Goal: Task Accomplishment & Management: Complete application form

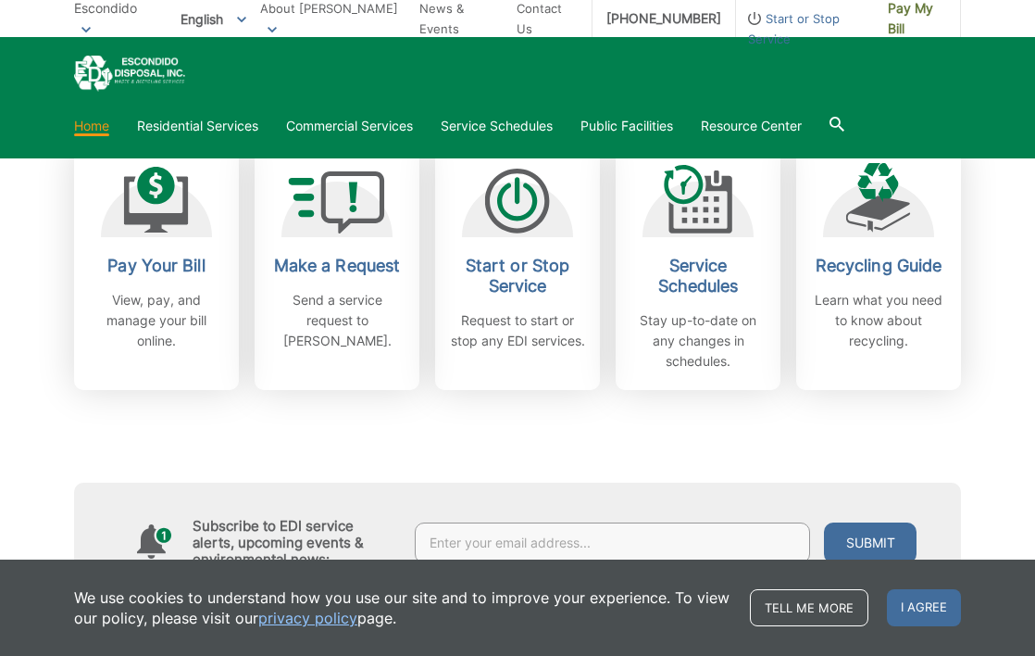
scroll to position [605, 0]
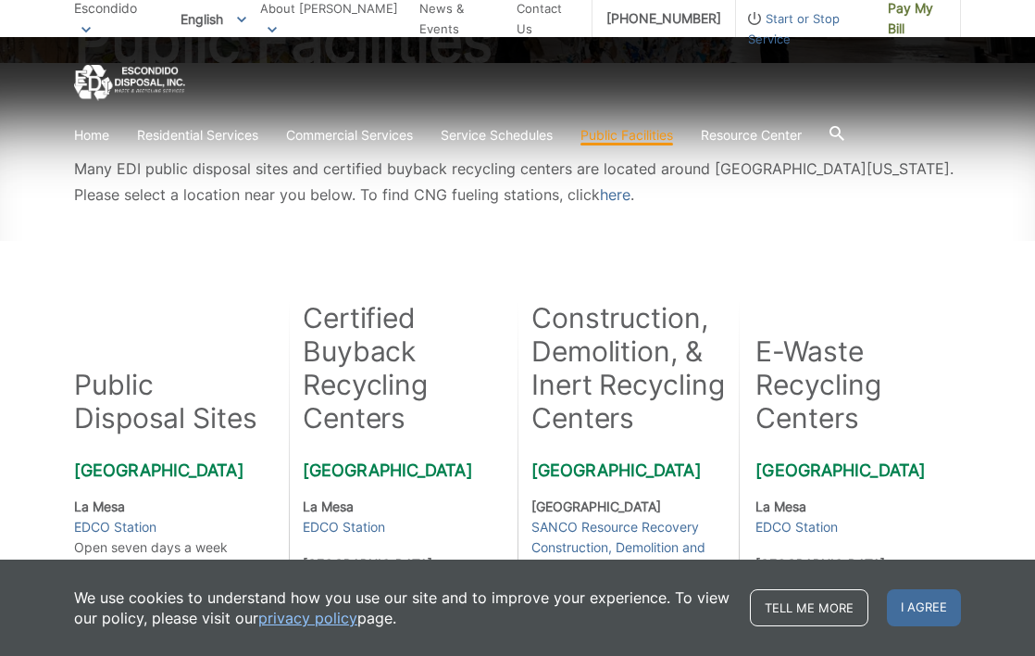
scroll to position [282, 0]
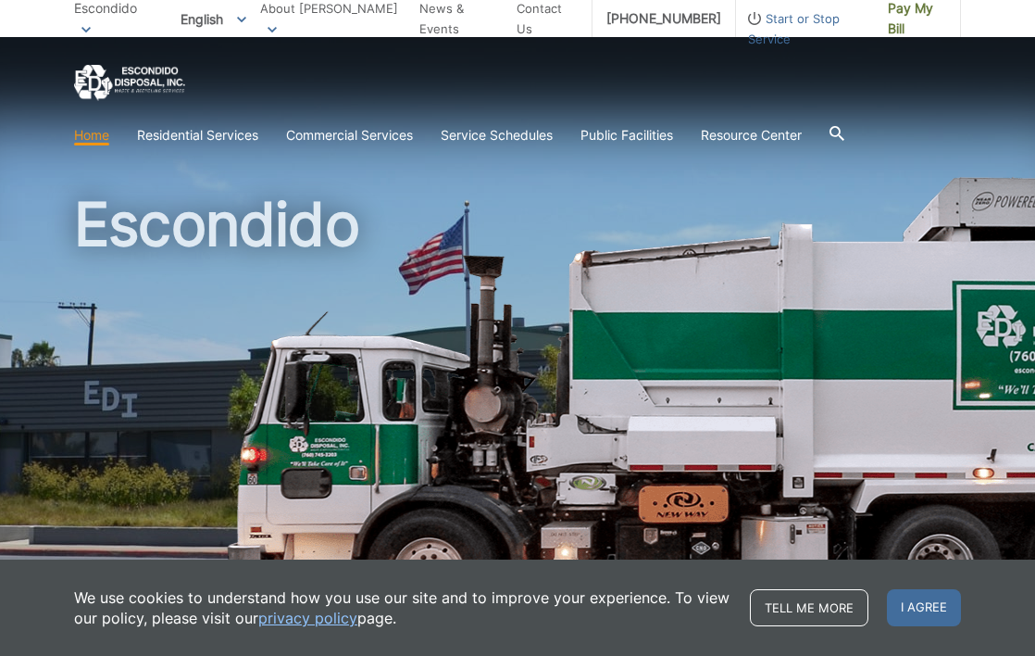
click at [885, 101] on div at bounding box center [517, 83] width 887 height 36
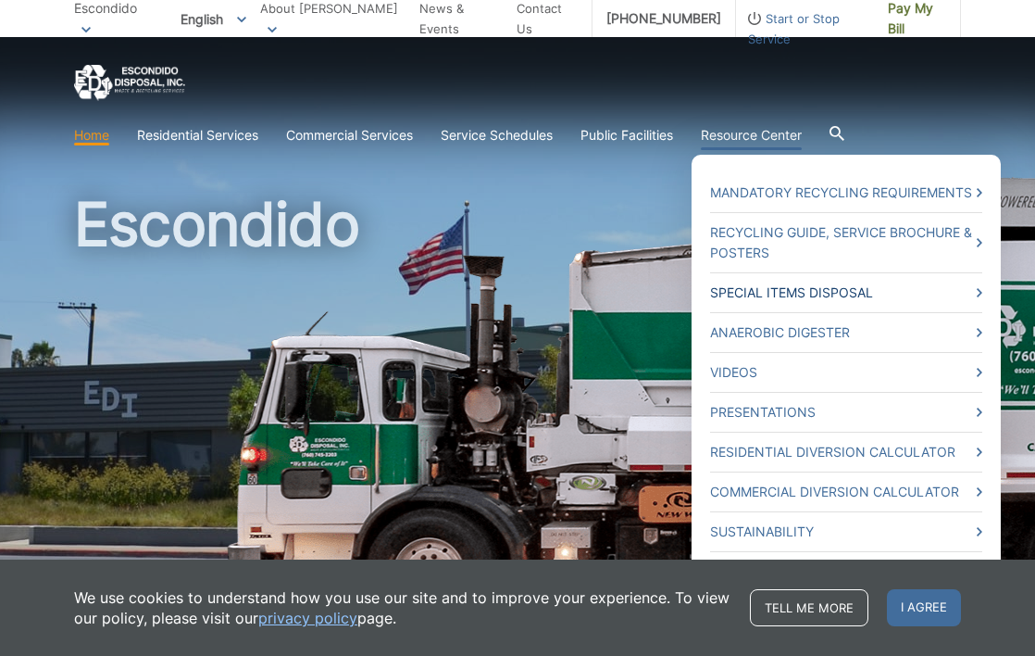
click at [761, 289] on link "Special Items Disposal" at bounding box center [846, 292] width 272 height 20
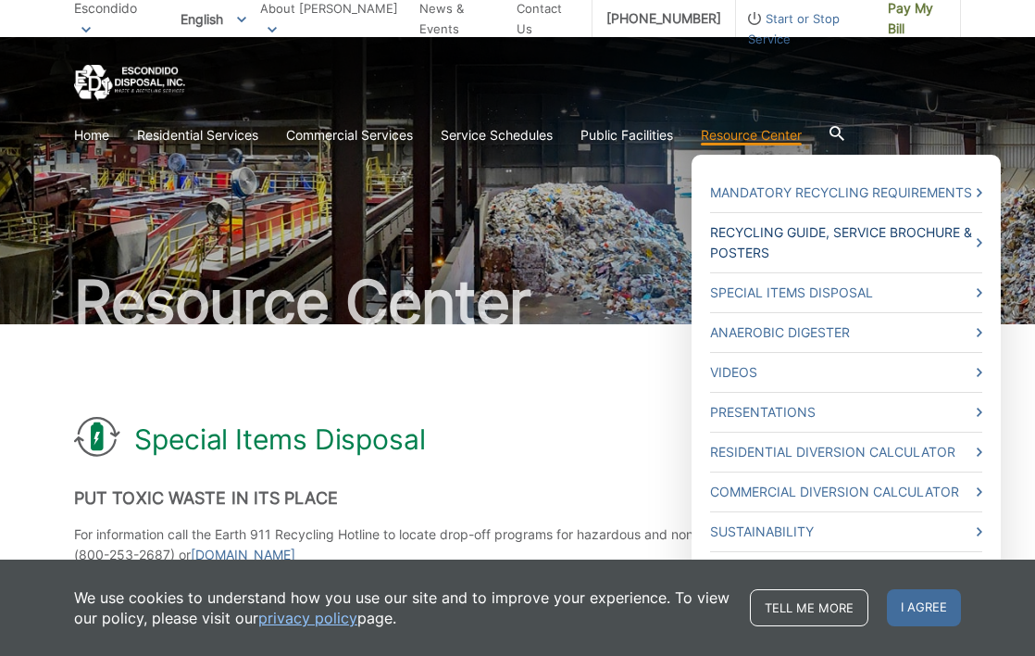
click at [793, 234] on link "Recycling Guide, Service Brochure & Posters" at bounding box center [846, 242] width 272 height 41
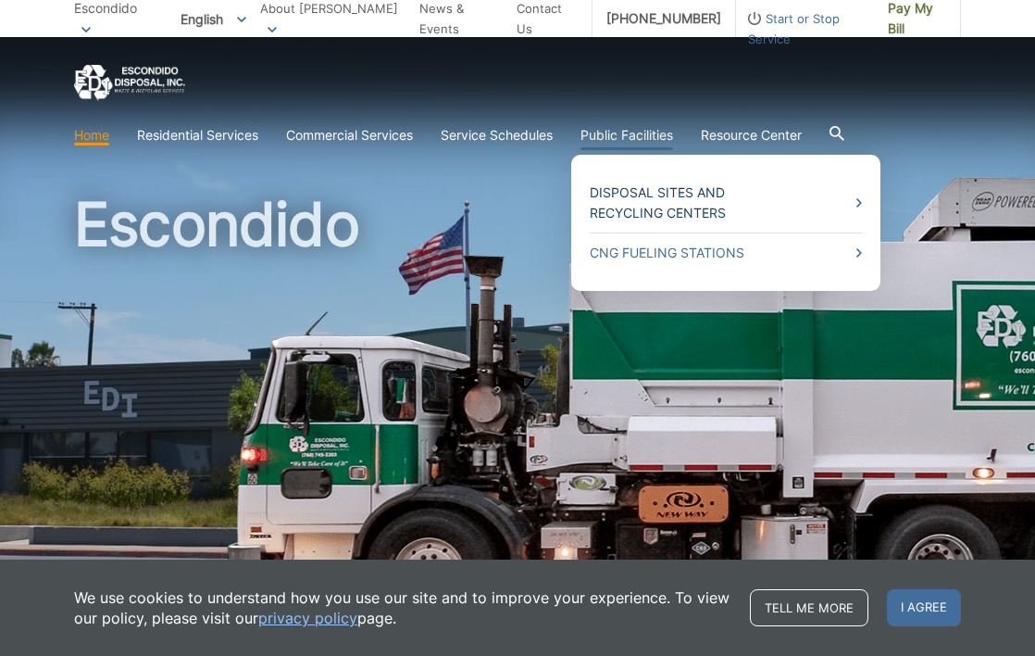
click at [638, 207] on link "Disposal Sites and Recycling Centers" at bounding box center [726, 202] width 272 height 41
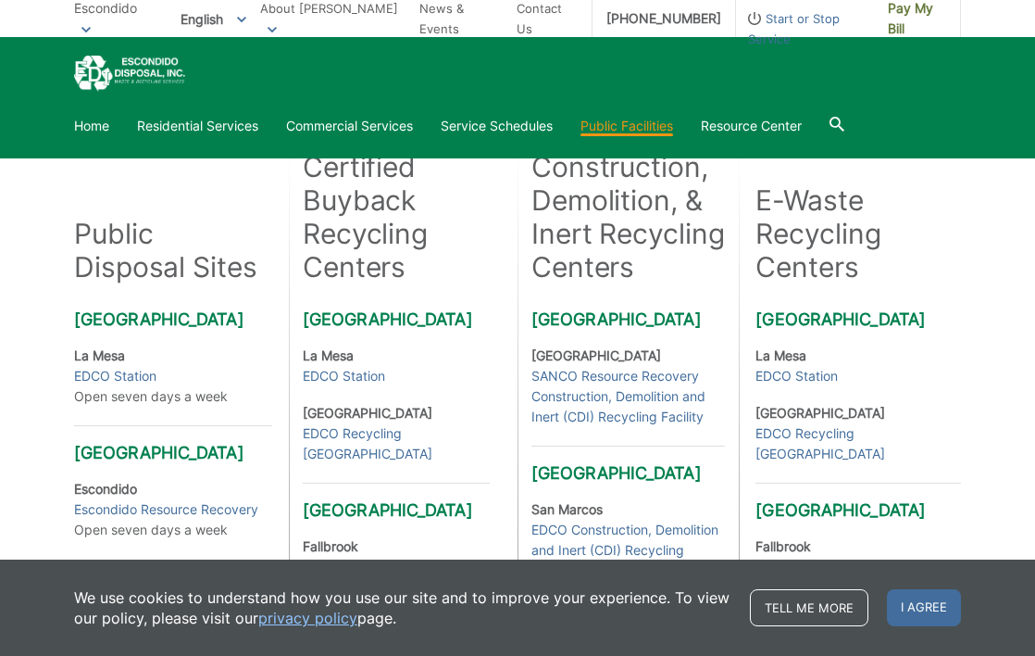
scroll to position [442, 0]
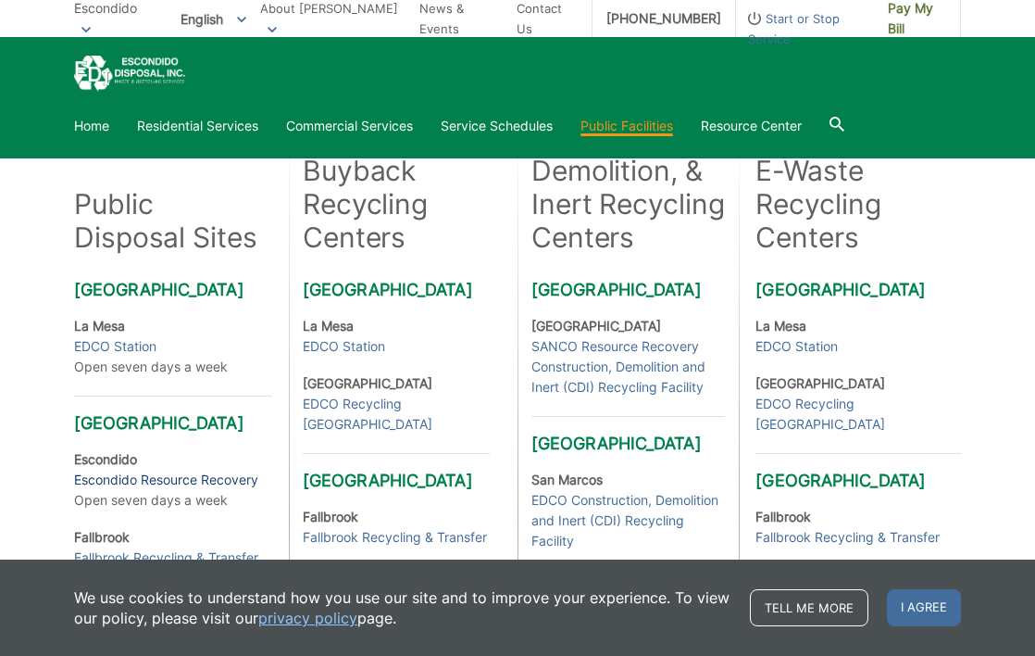
click at [207, 490] on link "Escondido Resource Recovery" at bounding box center [166, 479] width 184 height 20
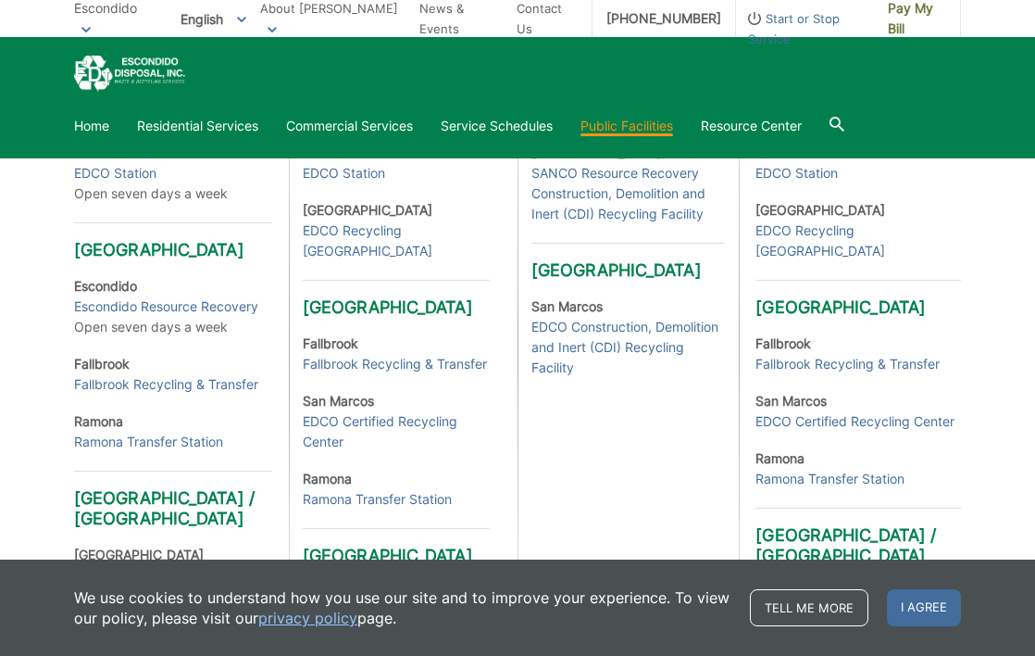
scroll to position [611, 0]
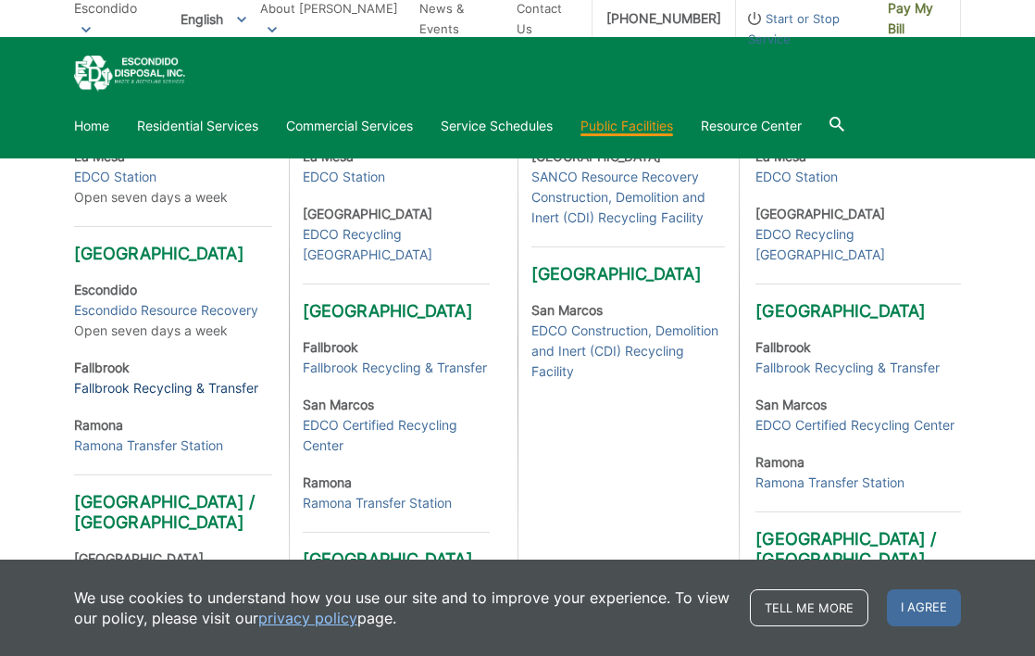
click at [108, 398] on link "Fallbrook Recycling & Transfer" at bounding box center [166, 388] width 184 height 20
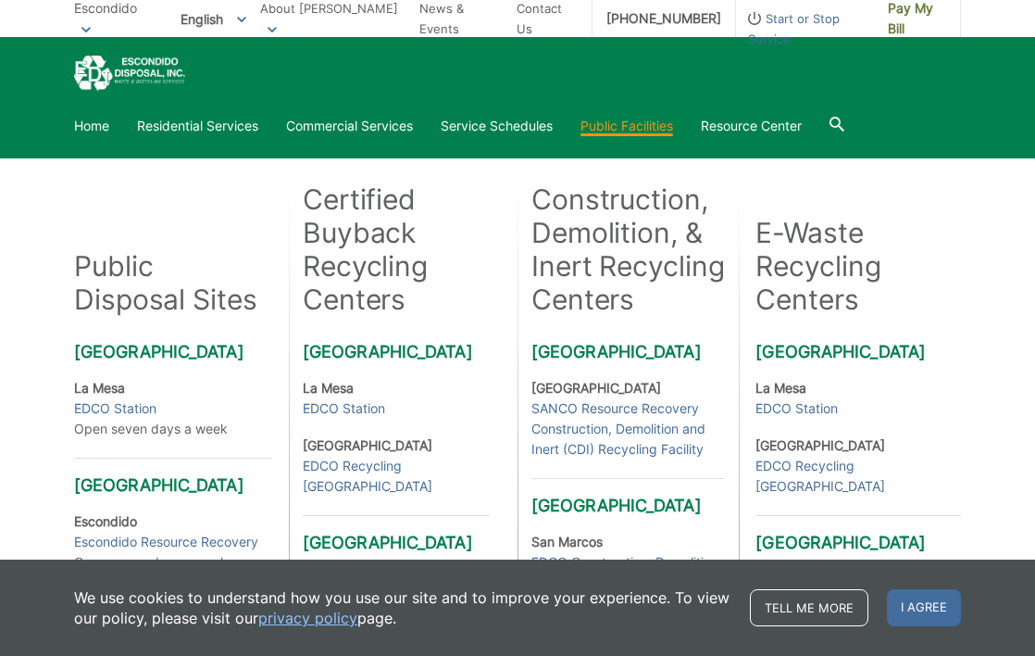
scroll to position [376, 0]
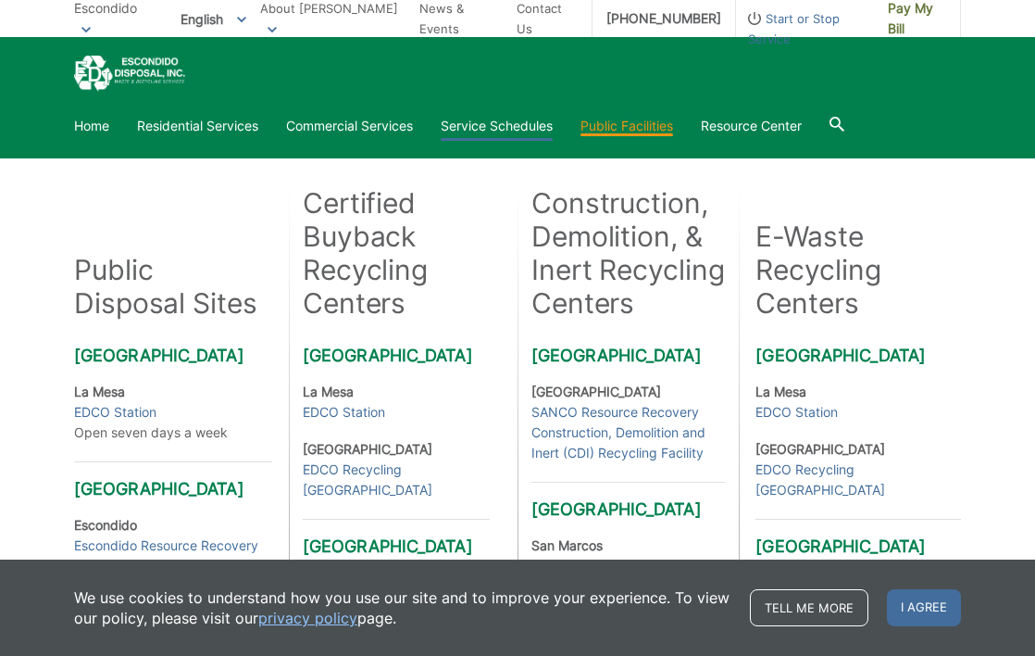
click at [491, 125] on link "Service Schedules" at bounding box center [497, 126] width 112 height 20
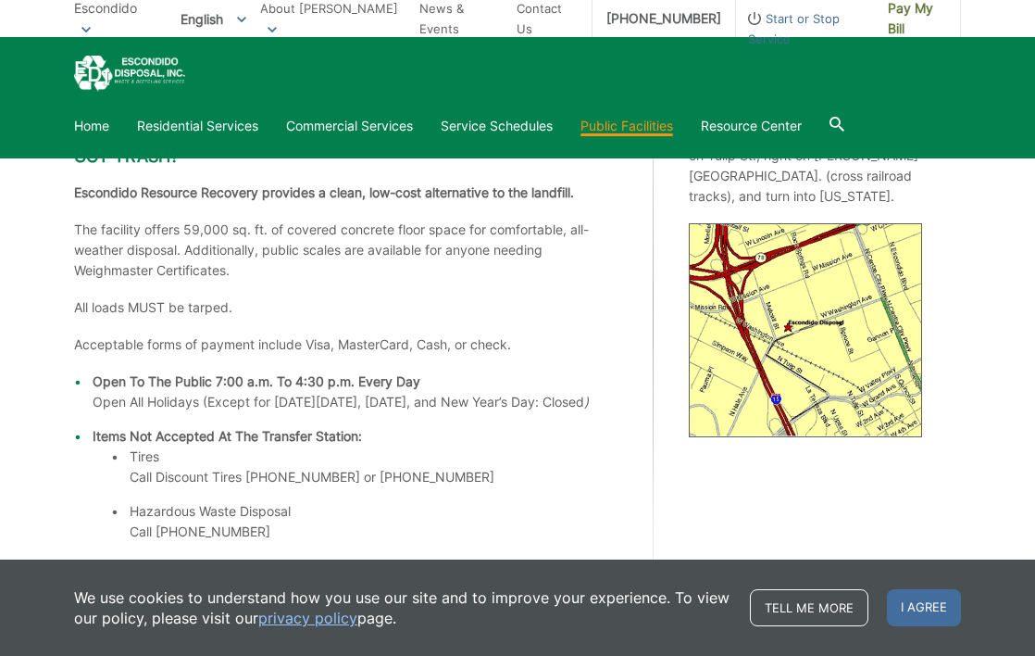
scroll to position [164, 0]
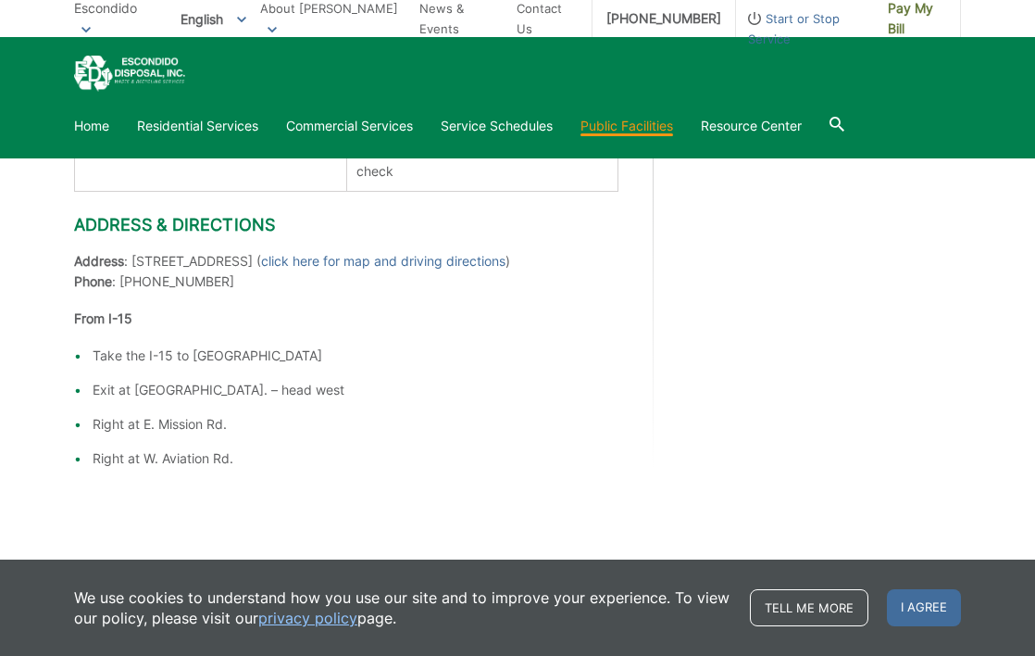
scroll to position [1204, 0]
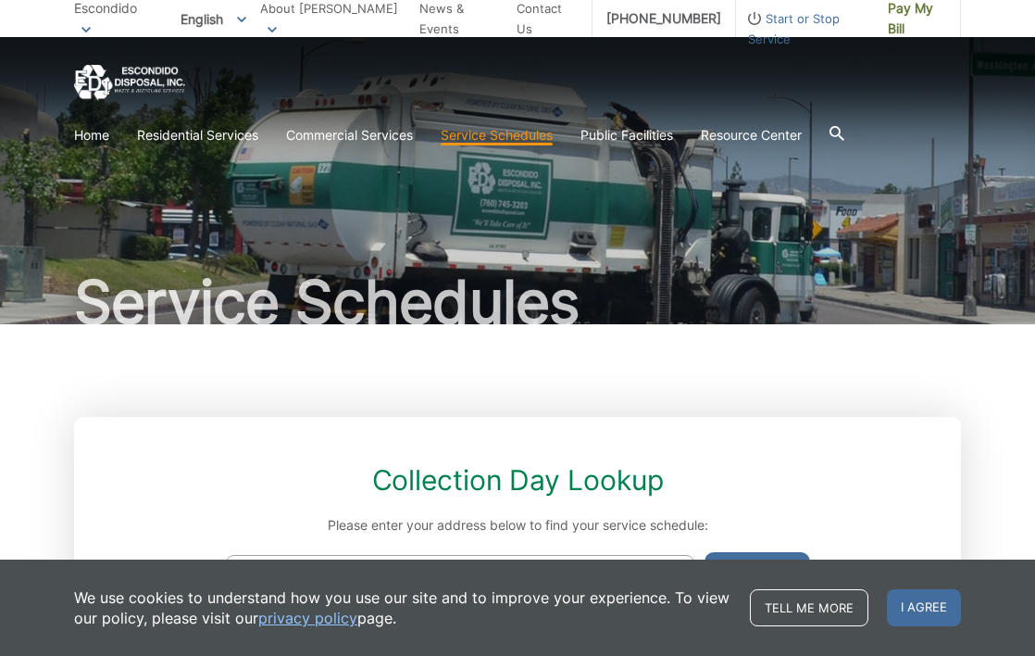
scroll to position [131, 0]
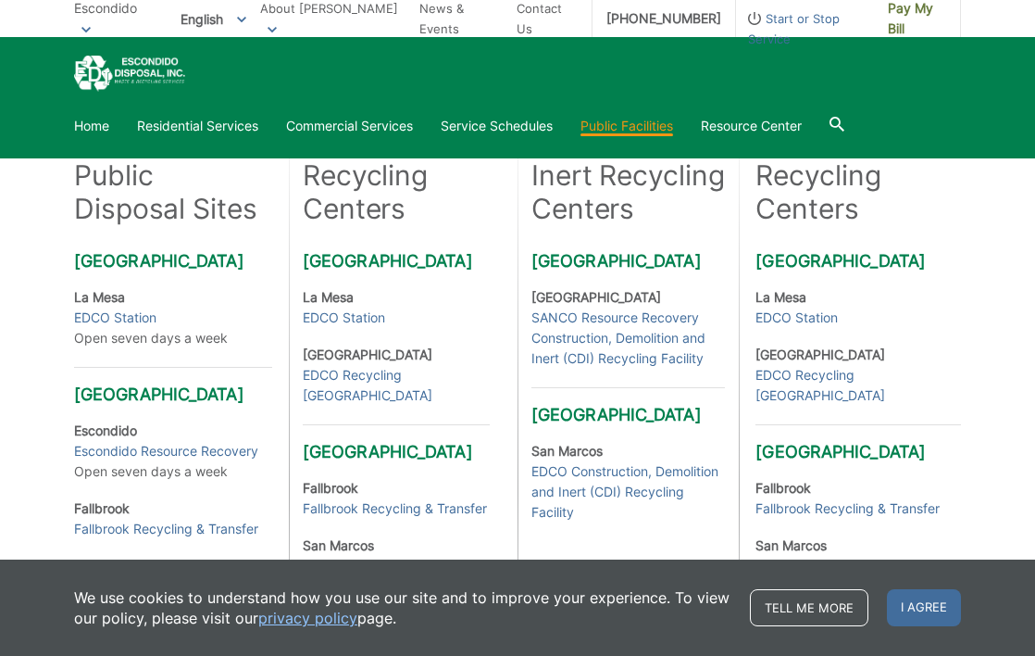
scroll to position [626, 0]
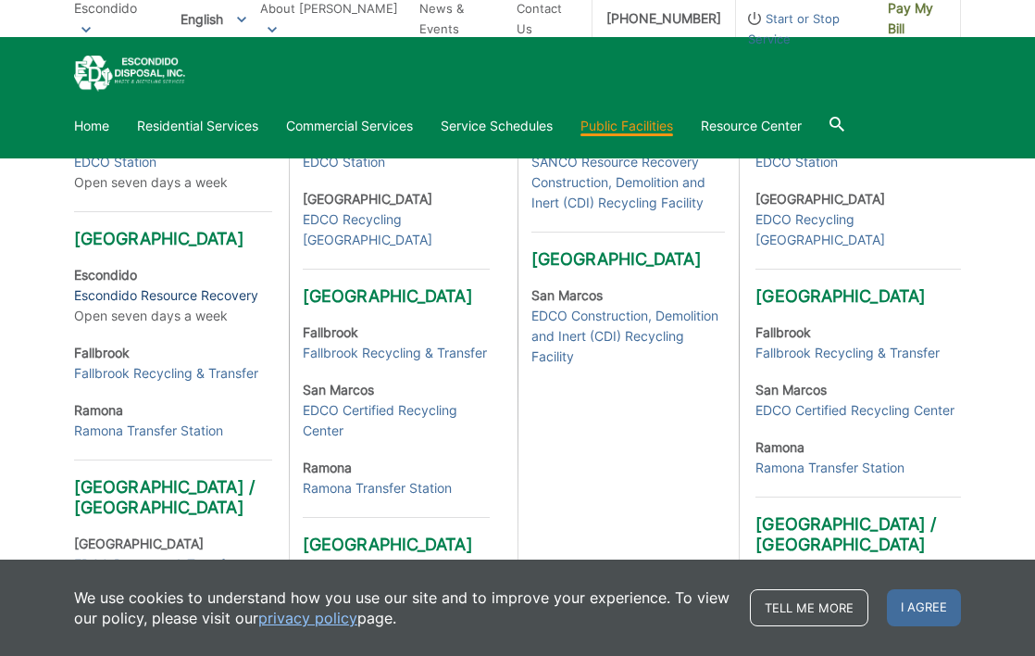
click at [219, 306] on link "Escondido Resource Recovery" at bounding box center [166, 295] width 184 height 20
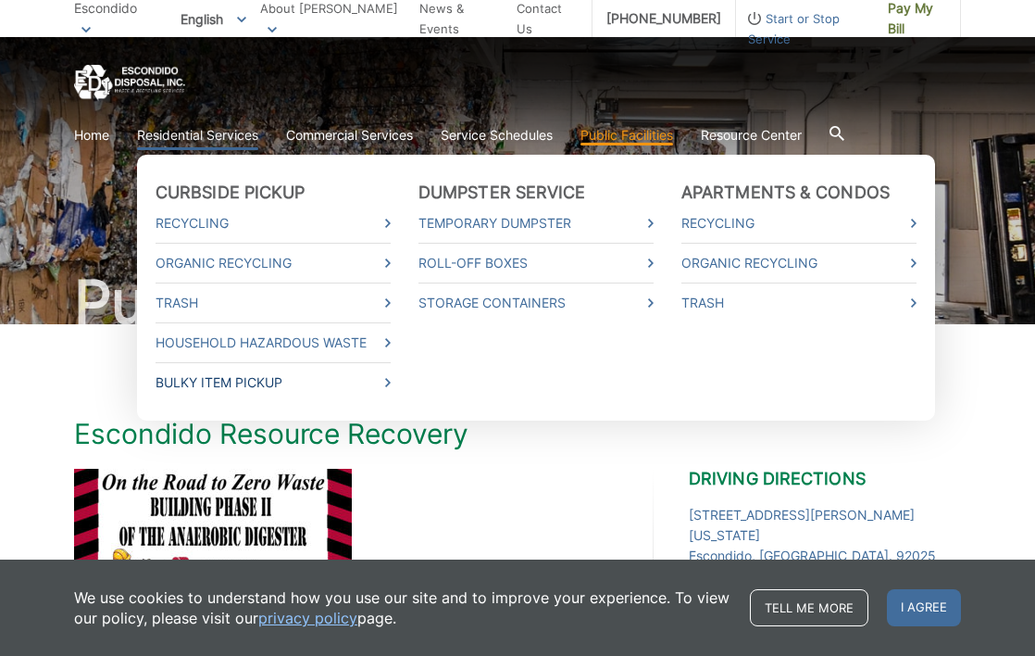
click at [216, 386] on link "Bulky Item Pickup" at bounding box center [273, 382] width 235 height 20
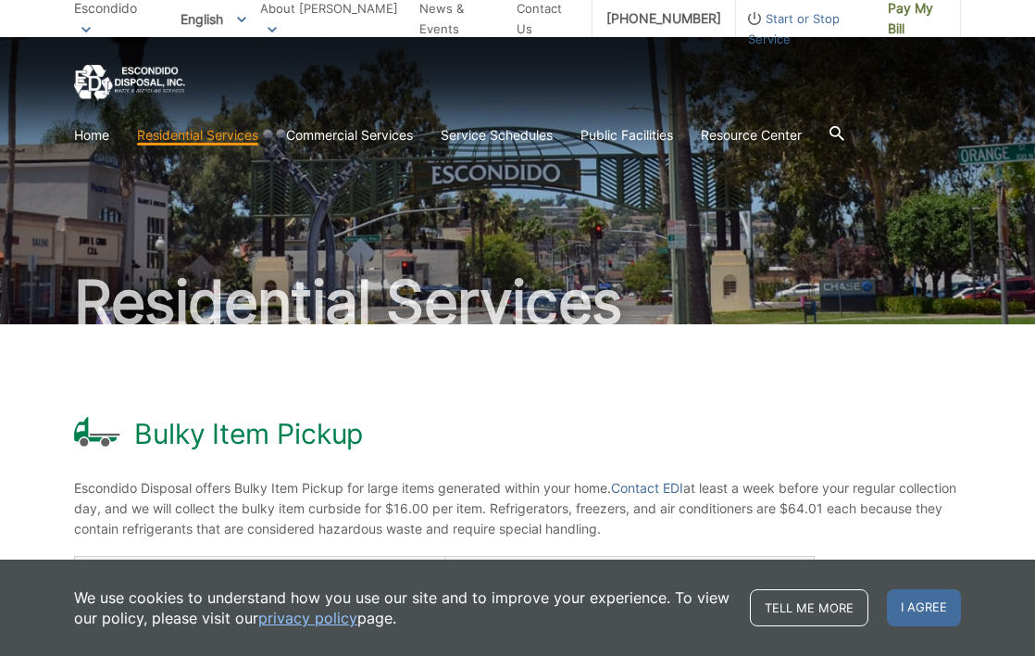
scroll to position [144, 0]
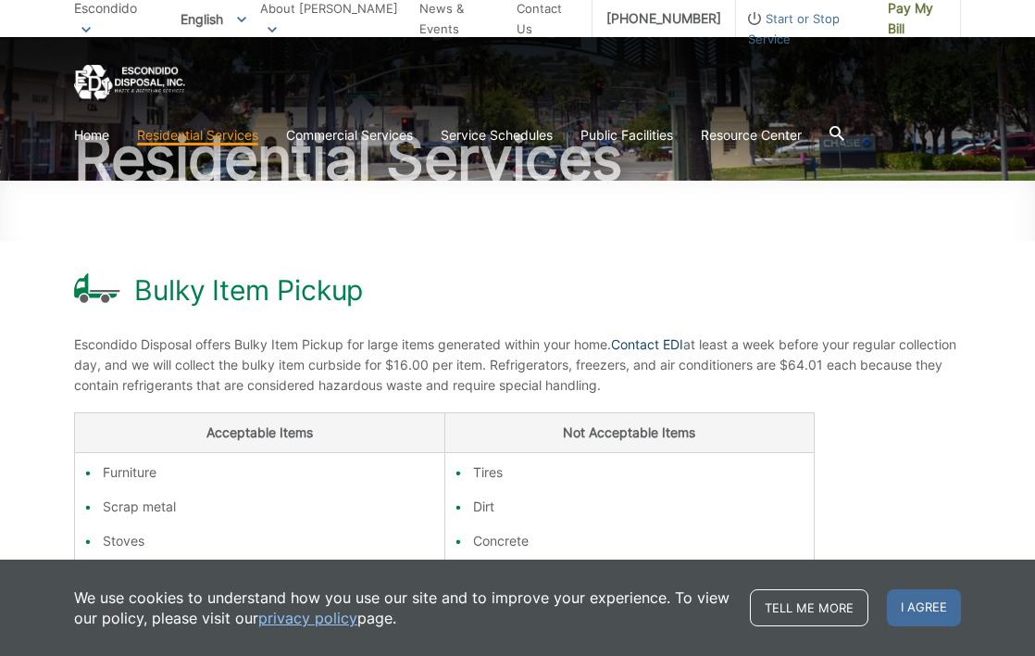
click at [672, 344] on link "Contact EDI" at bounding box center [647, 344] width 72 height 20
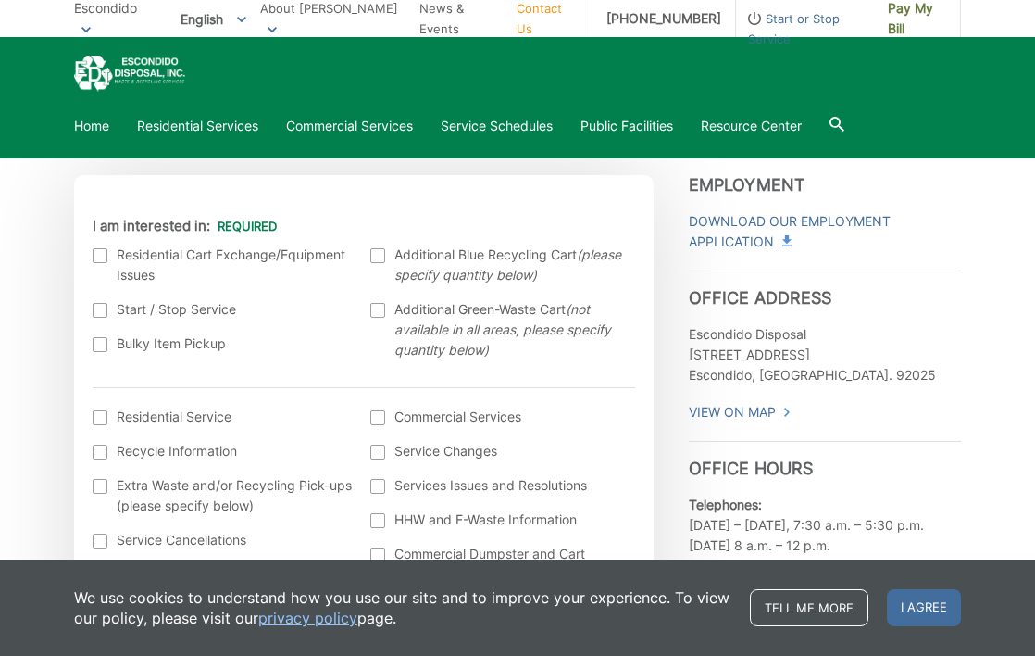
scroll to position [478, 0]
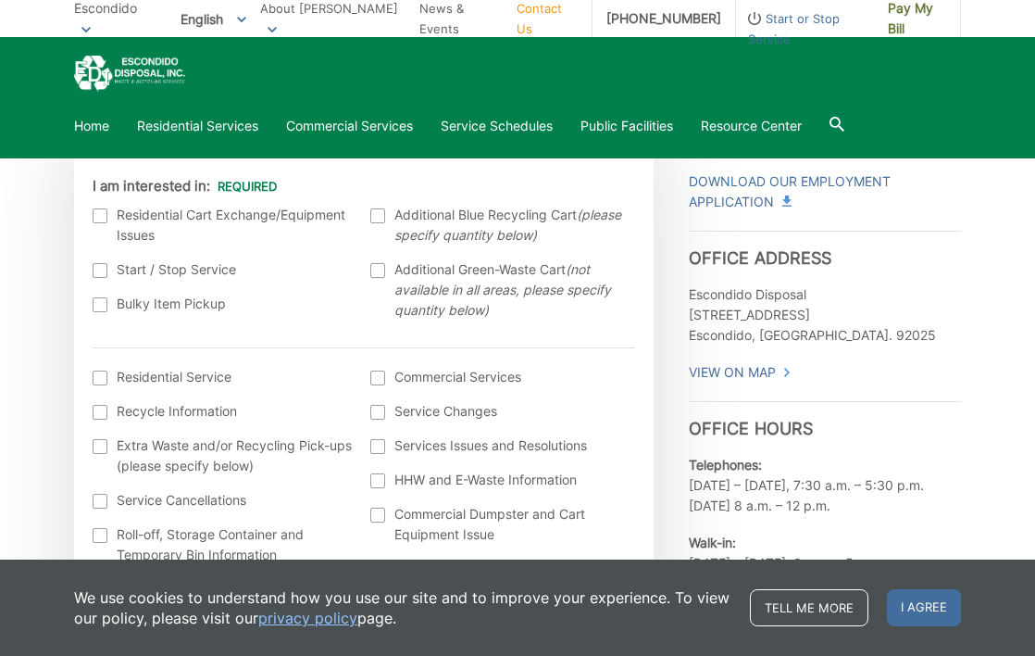
click at [99, 382] on div at bounding box center [100, 377] width 15 height 15
click at [0, 0] on input "I am interested in: (continued) *" at bounding box center [0, 0] width 0 height 0
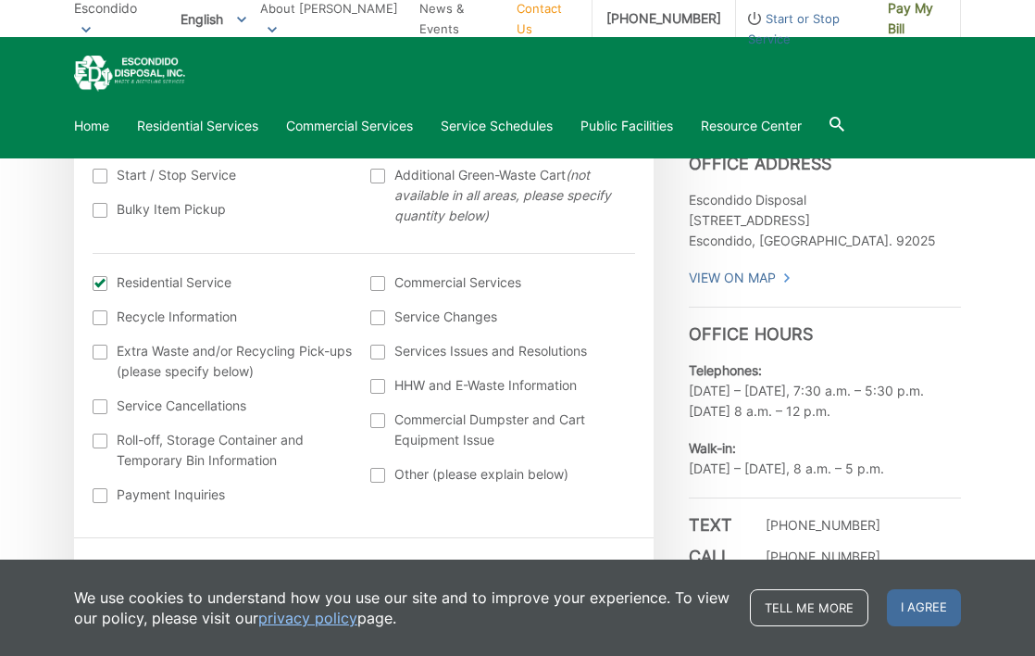
scroll to position [502, 0]
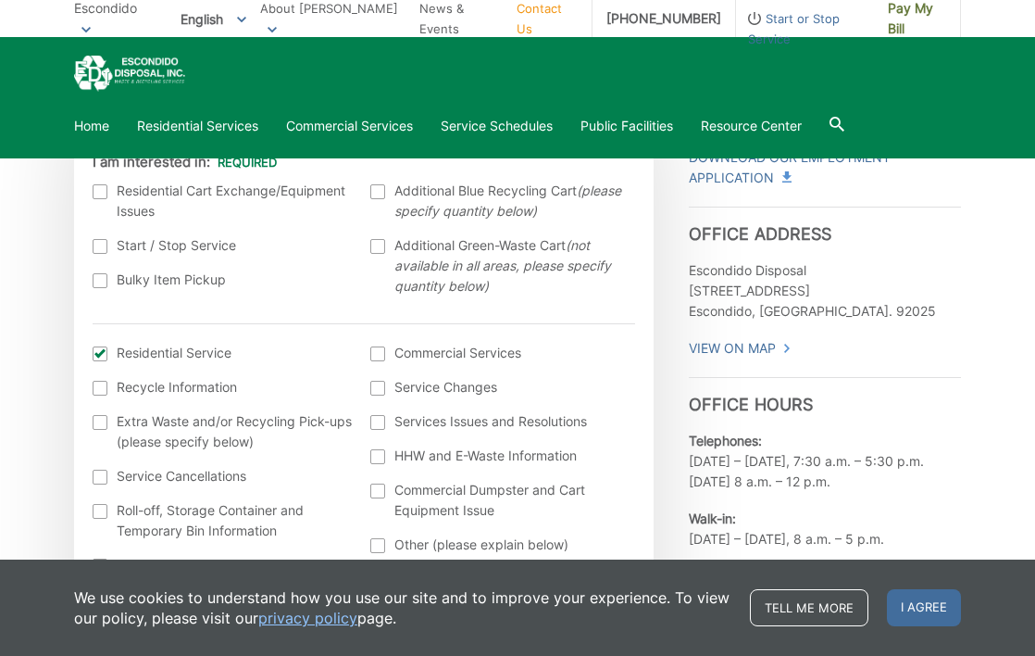
click at [100, 281] on div at bounding box center [100, 280] width 15 height 15
click at [0, 0] on input "Bulky Item Pickup" at bounding box center [0, 0] width 0 height 0
click at [105, 356] on div at bounding box center [100, 353] width 15 height 15
click at [0, 0] on input "I am interested in: (continued) *" at bounding box center [0, 0] width 0 height 0
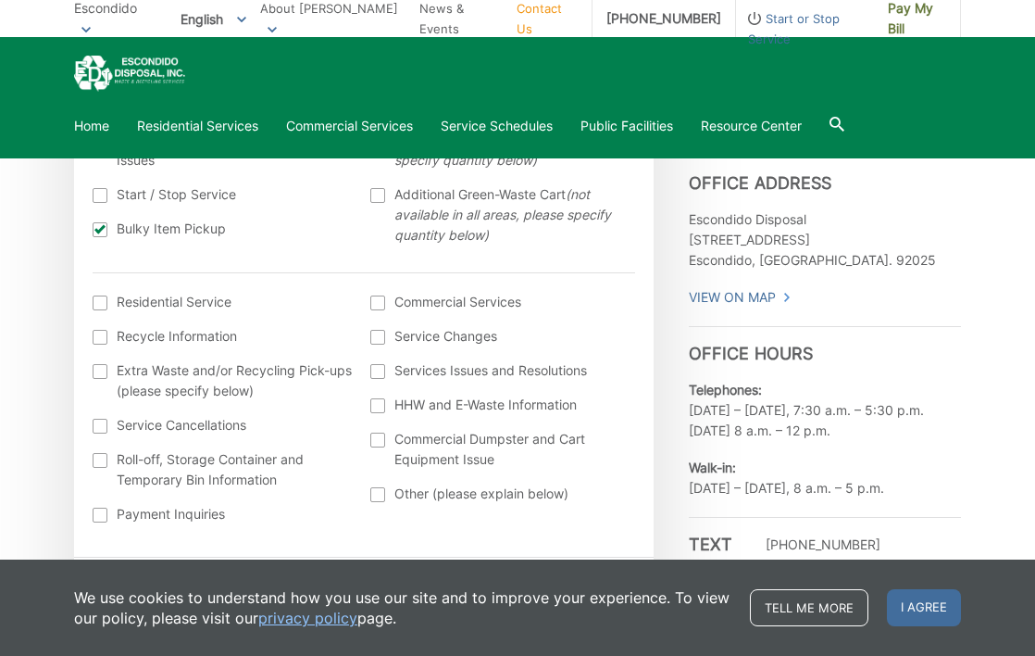
scroll to position [710, 0]
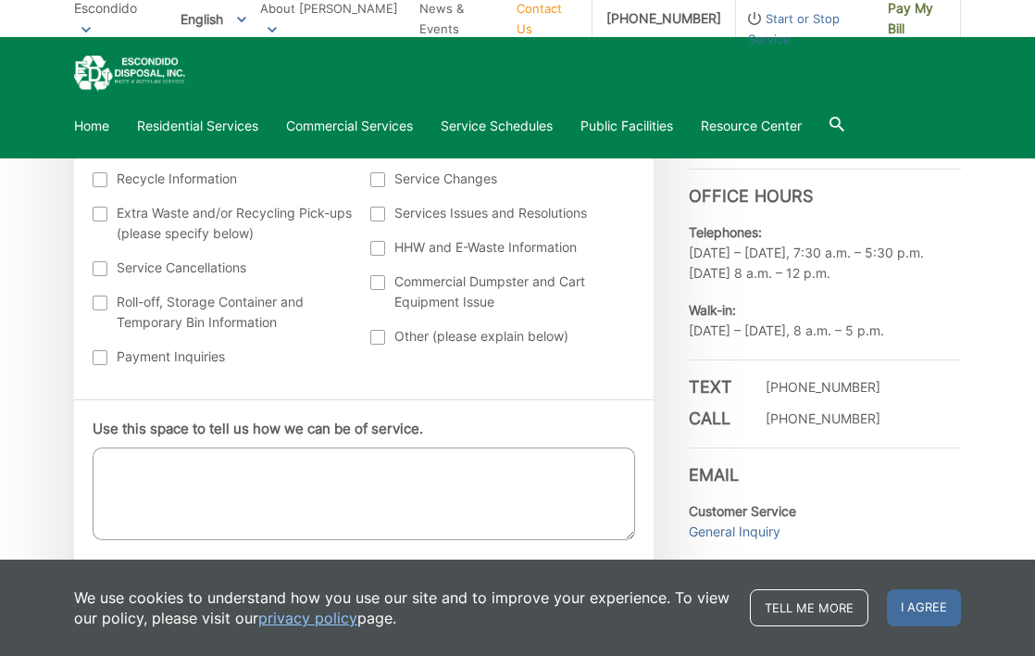
click at [253, 470] on textarea "Use this space to tell us how we can be of service." at bounding box center [364, 493] width 543 height 93
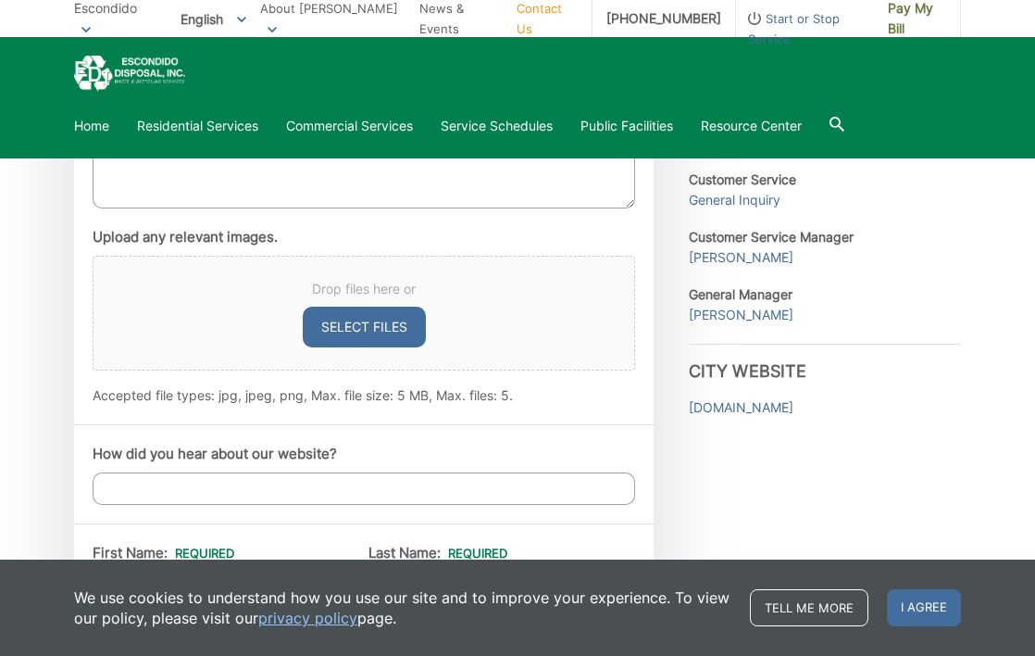
click at [249, 482] on input "How did you hear about our website?" at bounding box center [364, 488] width 543 height 32
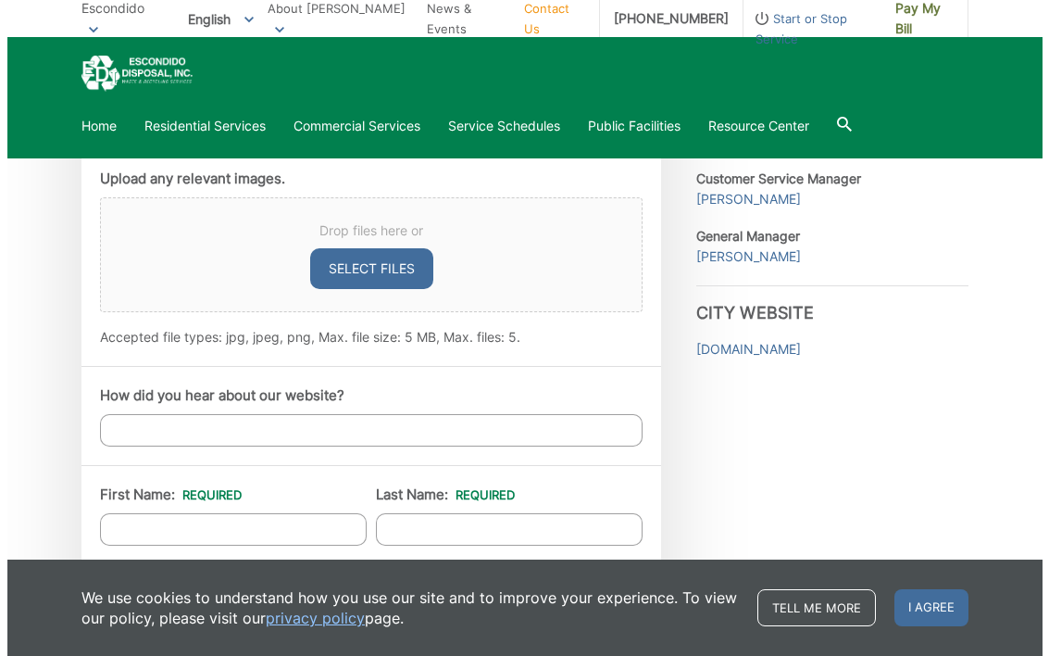
scroll to position [941, 0]
